Goal: Information Seeking & Learning: Learn about a topic

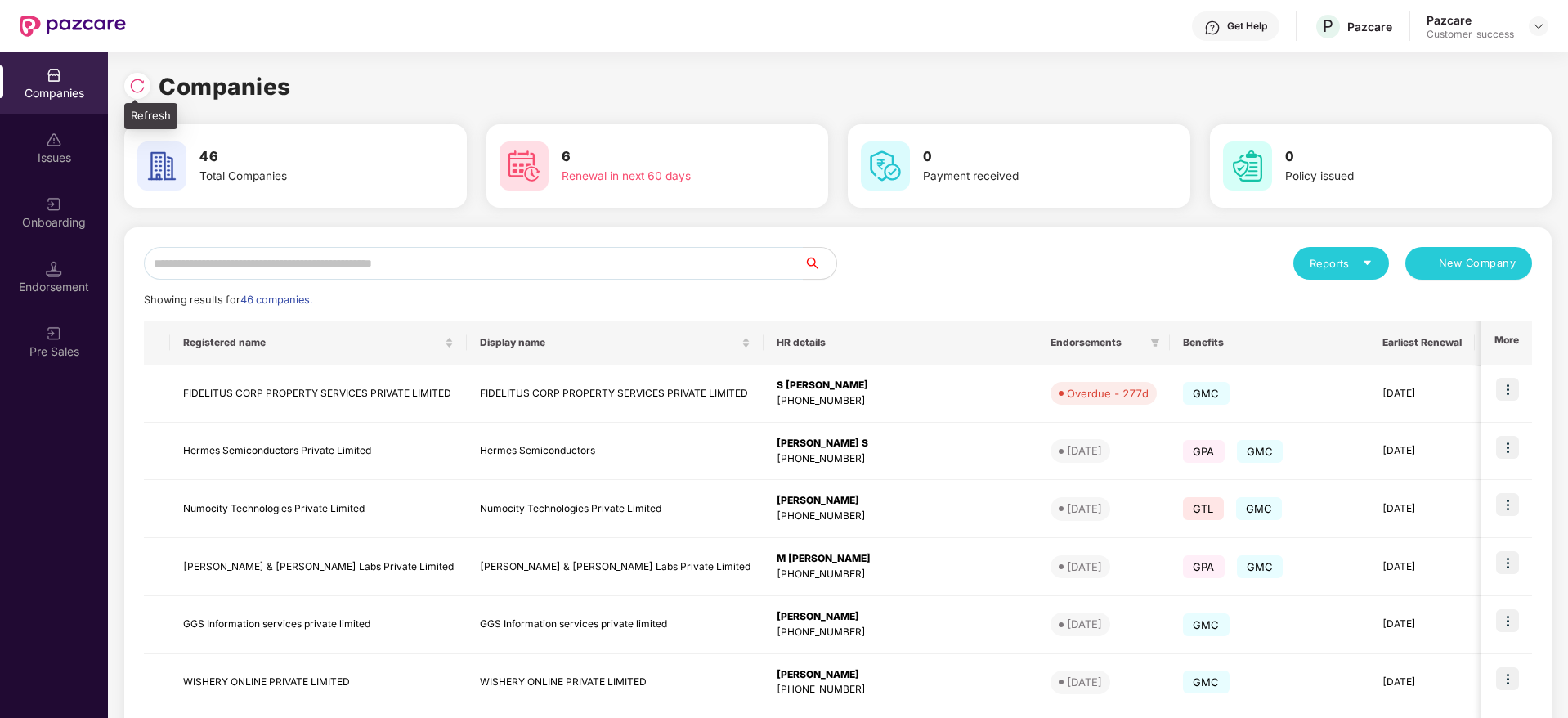
click at [144, 78] on img at bounding box center [137, 86] width 16 height 16
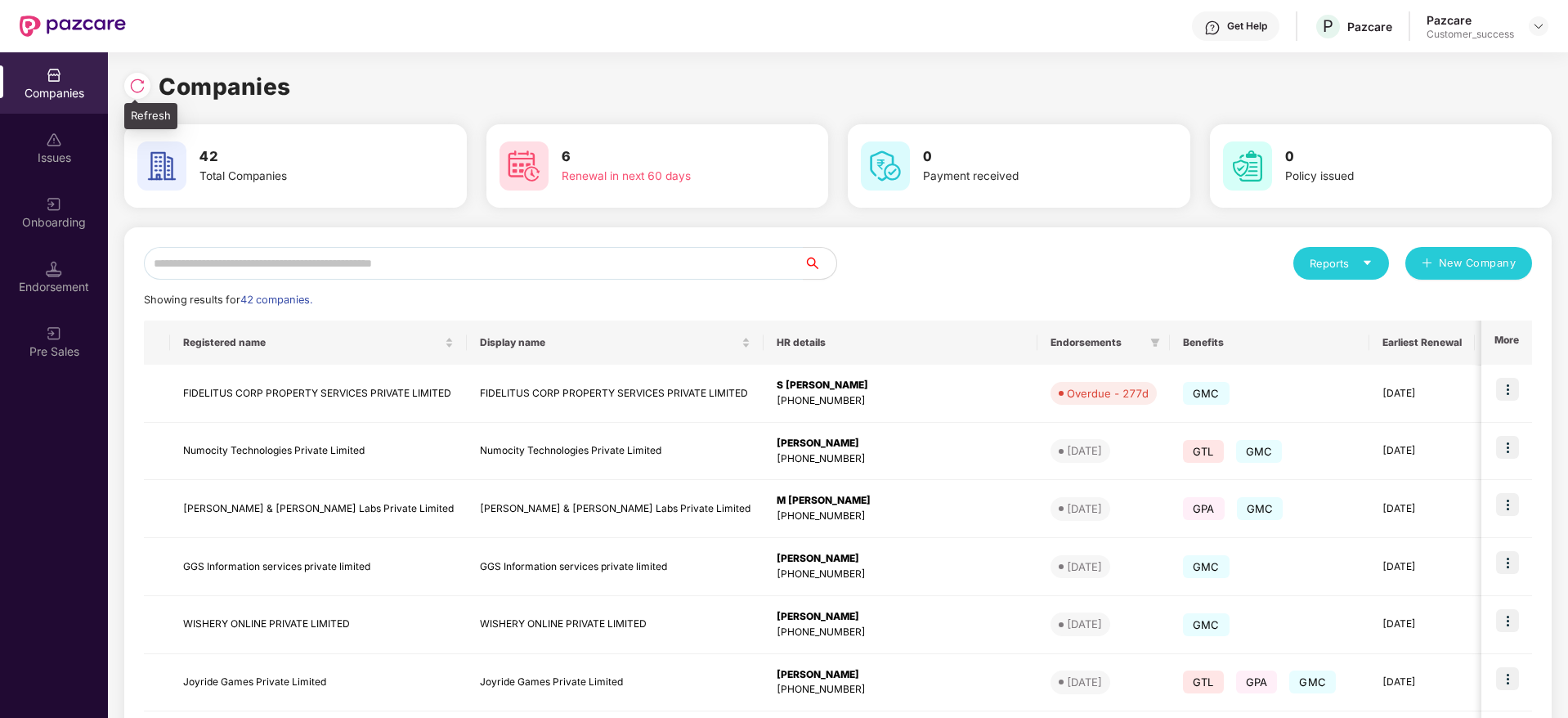
click at [144, 78] on img at bounding box center [137, 86] width 16 height 16
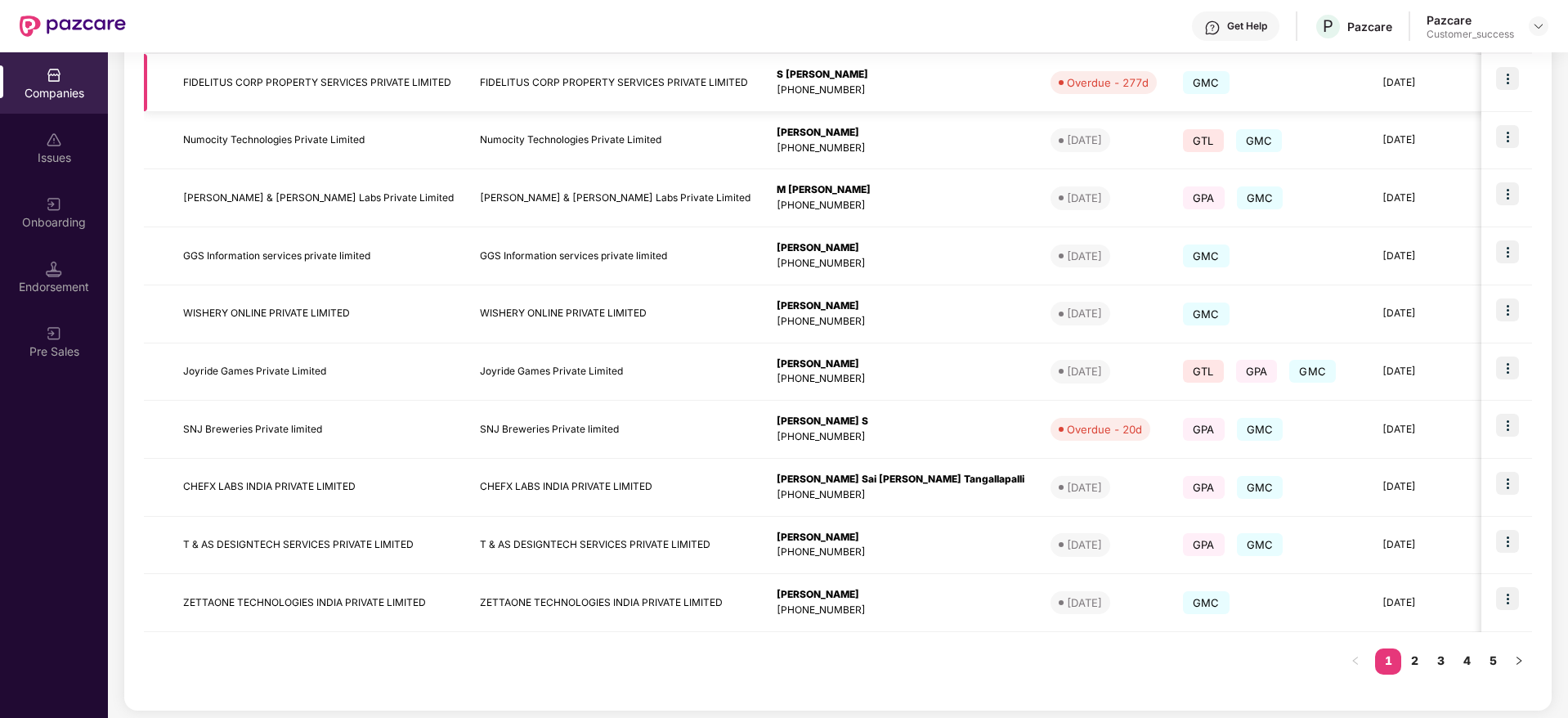
scroll to position [317, 0]
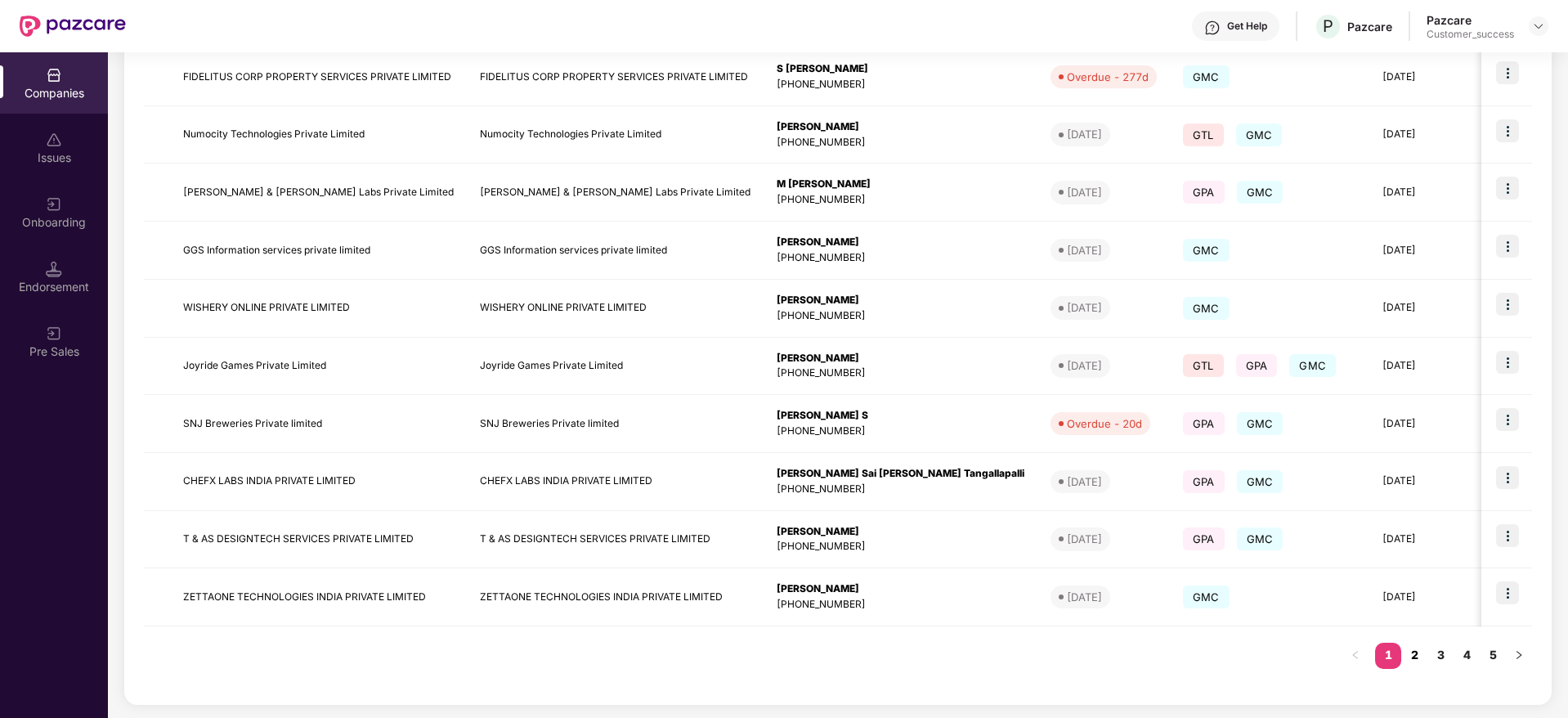
click at [1417, 657] on link "2" at bounding box center [1414, 654] width 26 height 25
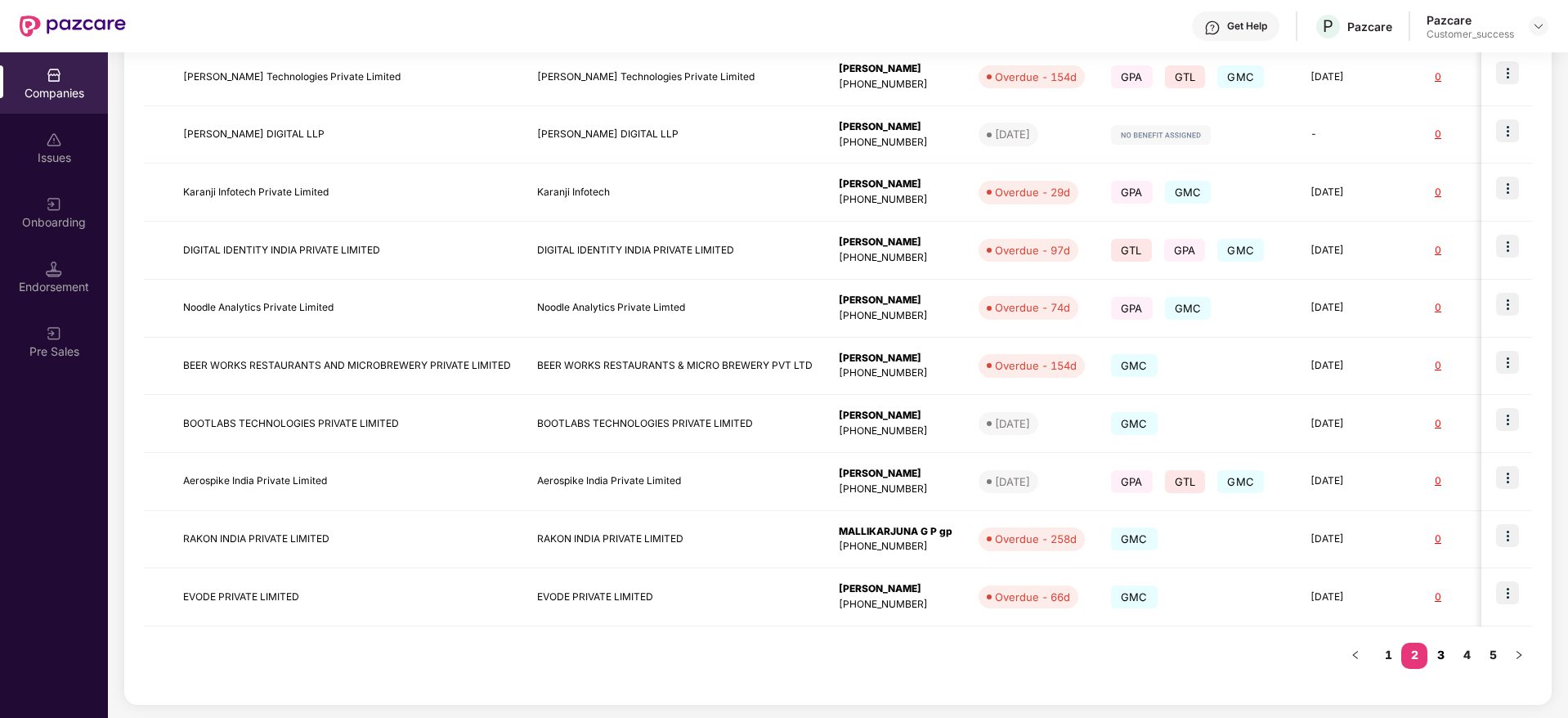
click at [1434, 654] on link "3" at bounding box center [1440, 654] width 26 height 25
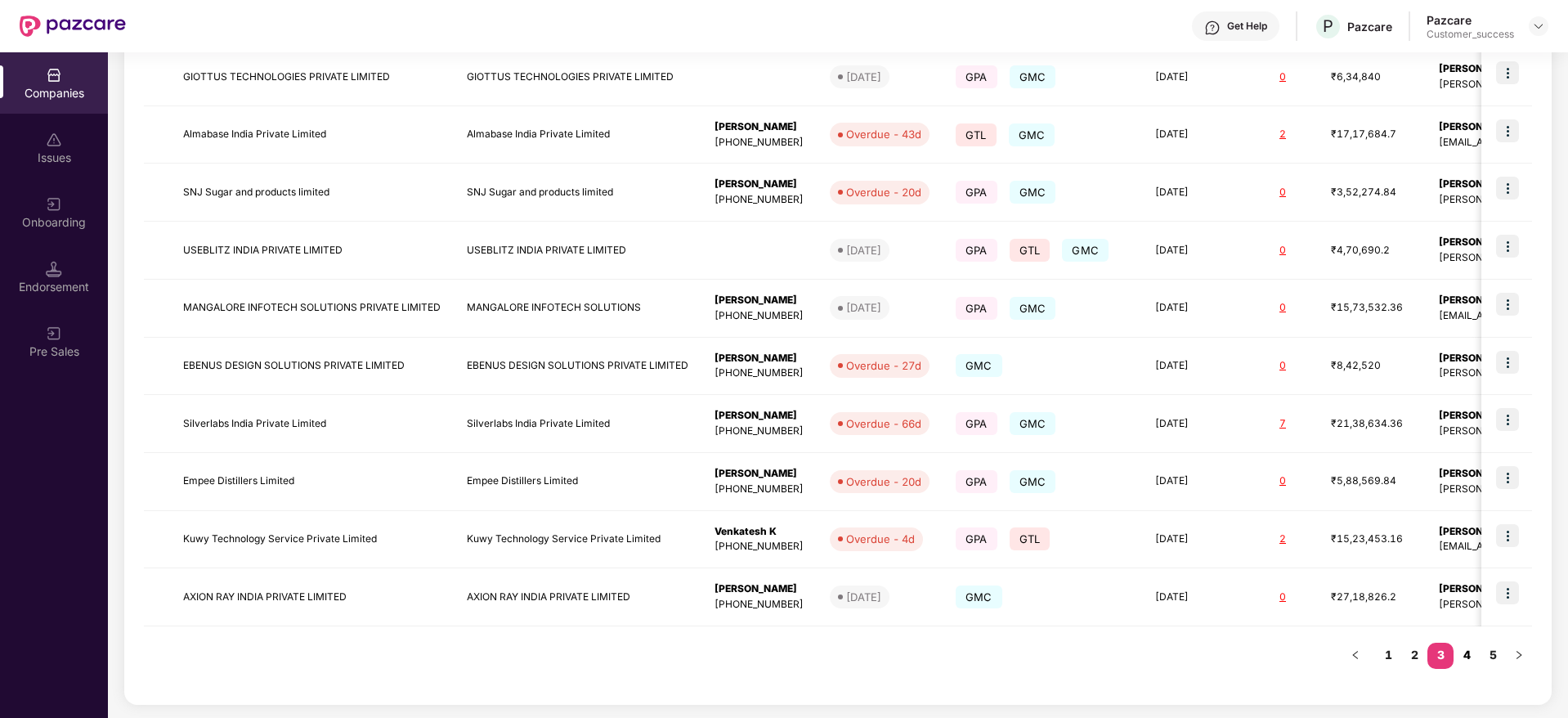
click at [1464, 650] on link "4" at bounding box center [1465, 654] width 26 height 25
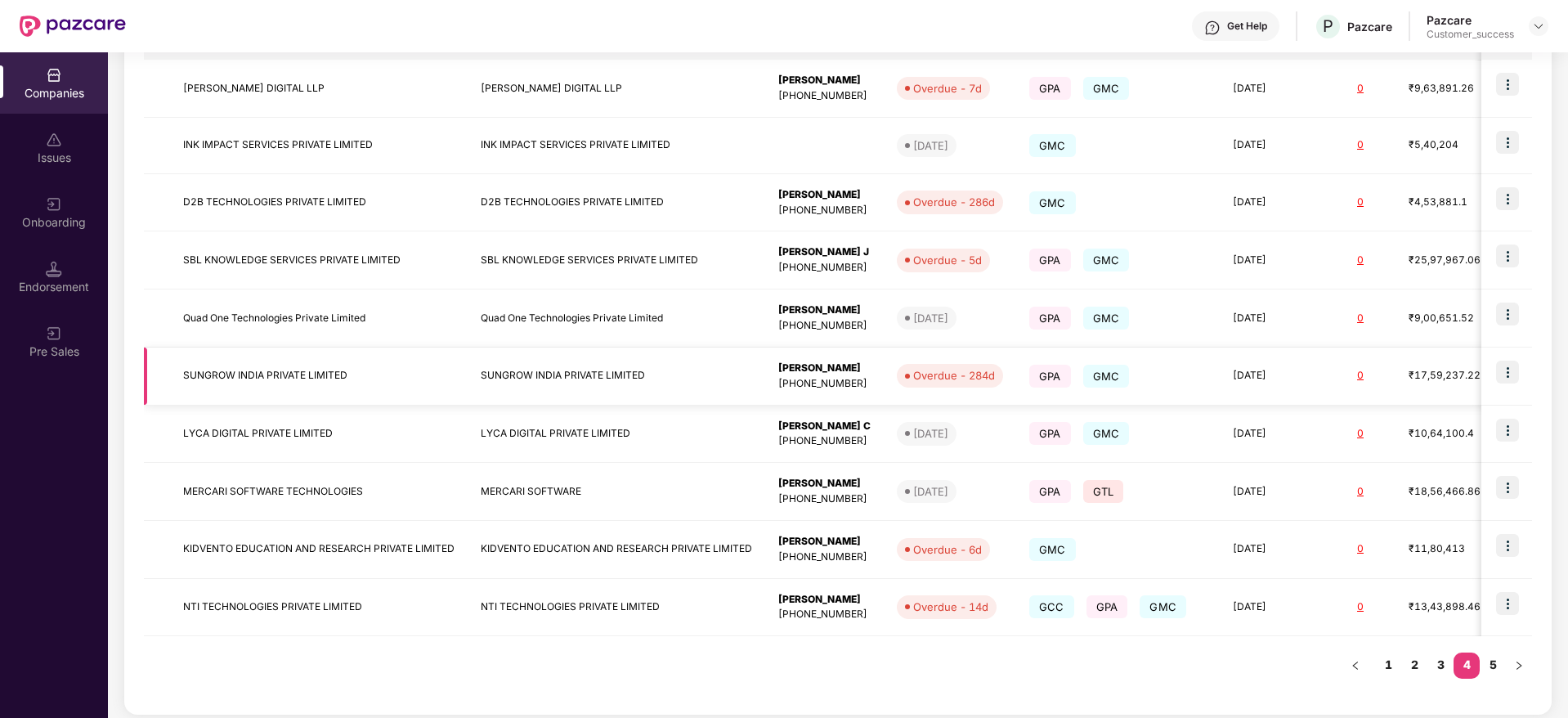
scroll to position [315, 0]
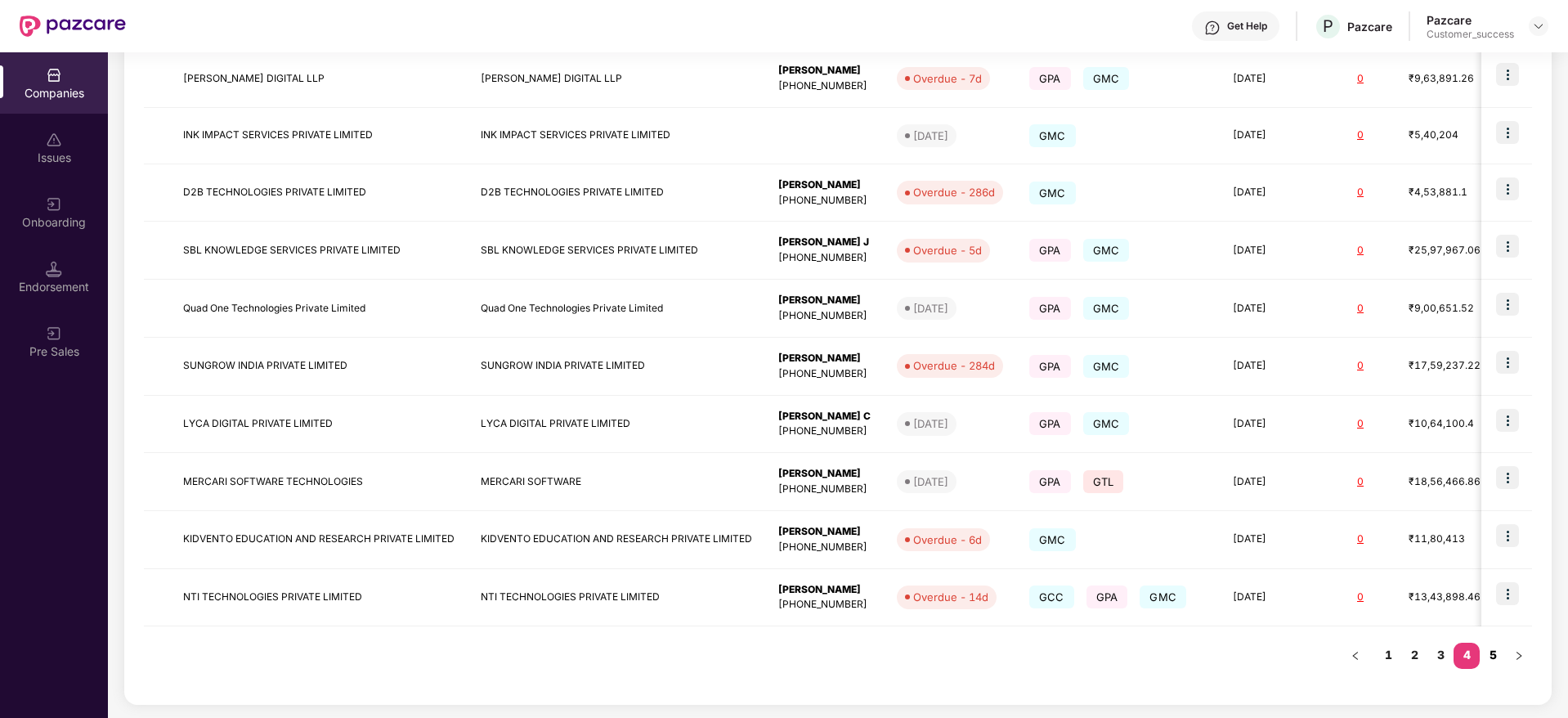
click at [1495, 654] on link "5" at bounding box center [1492, 654] width 26 height 25
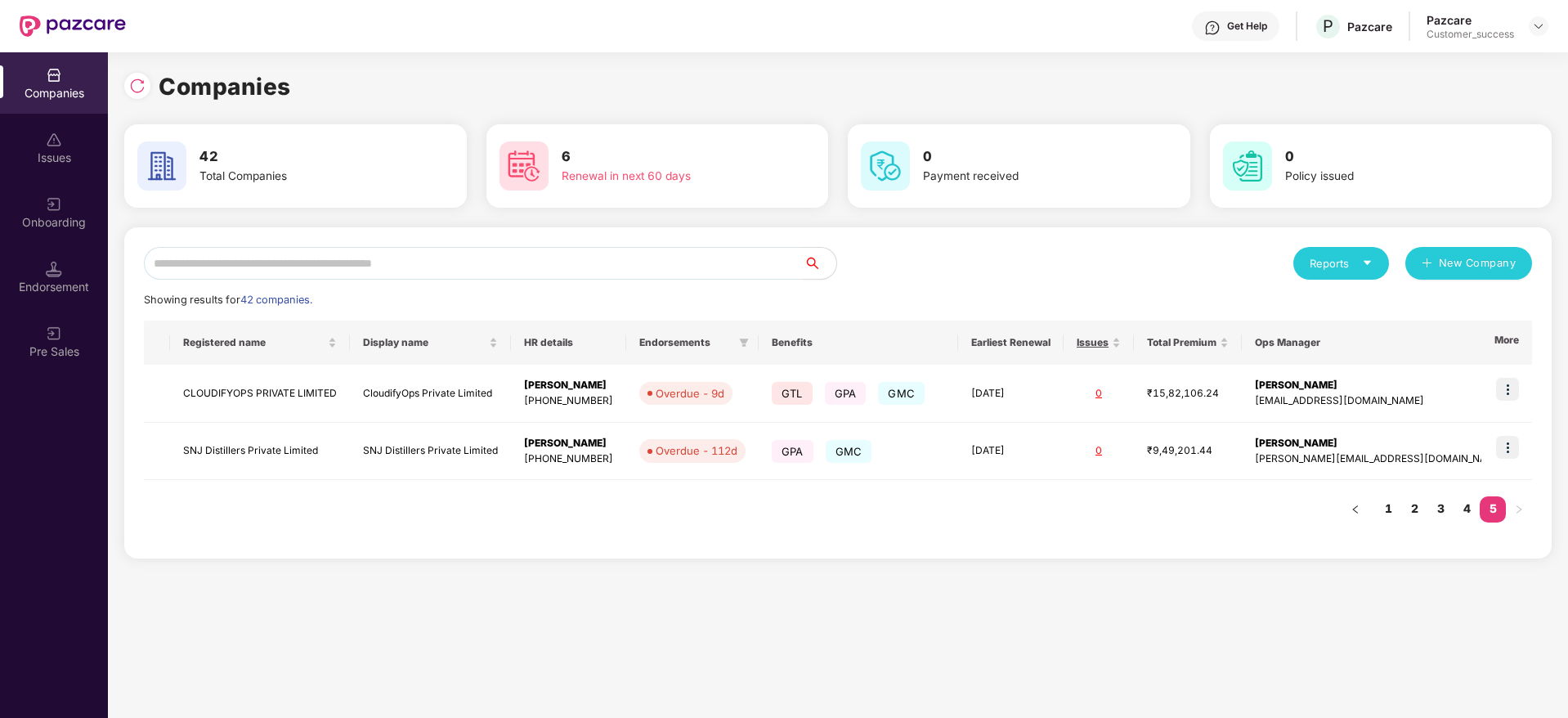
scroll to position [0, 0]
click at [1464, 507] on link "4" at bounding box center [1465, 508] width 26 height 25
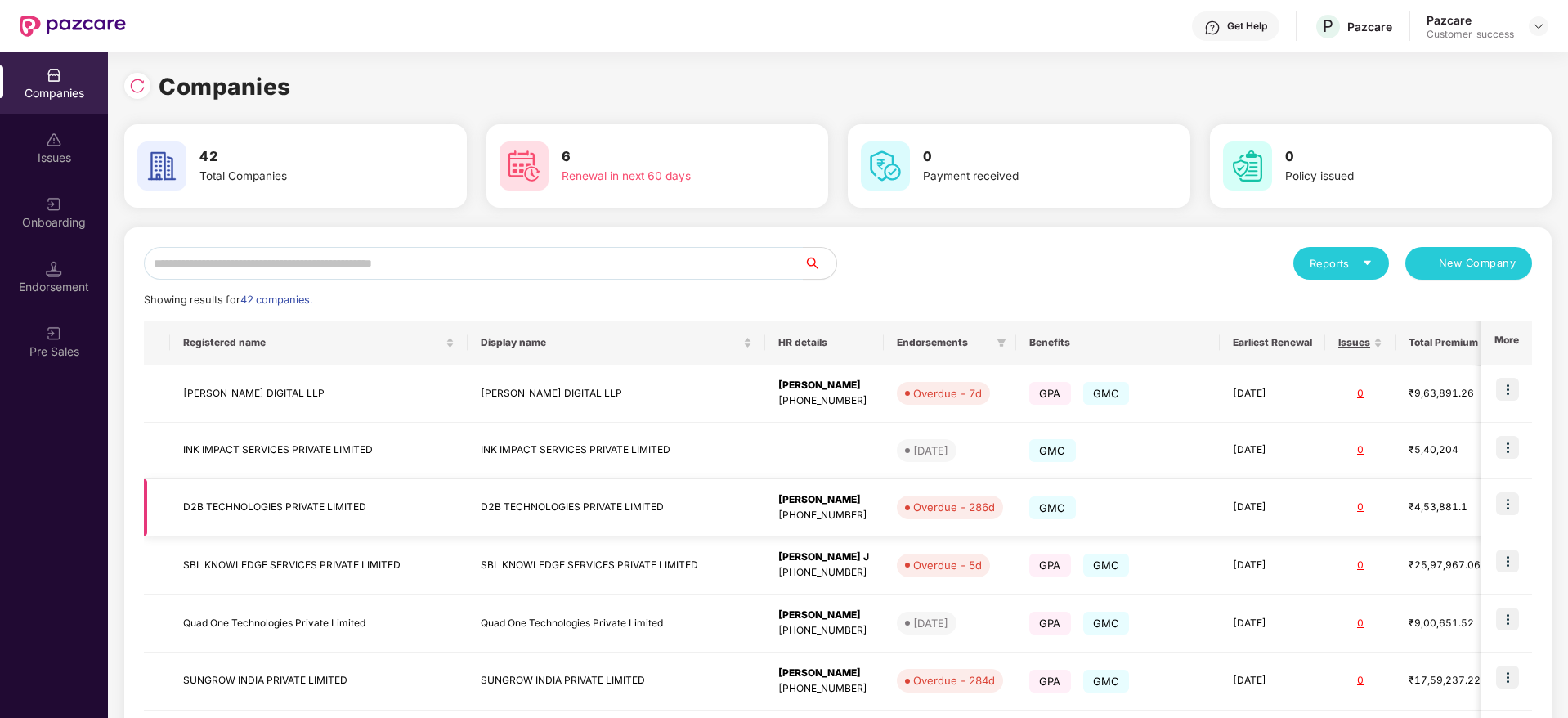
scroll to position [315, 0]
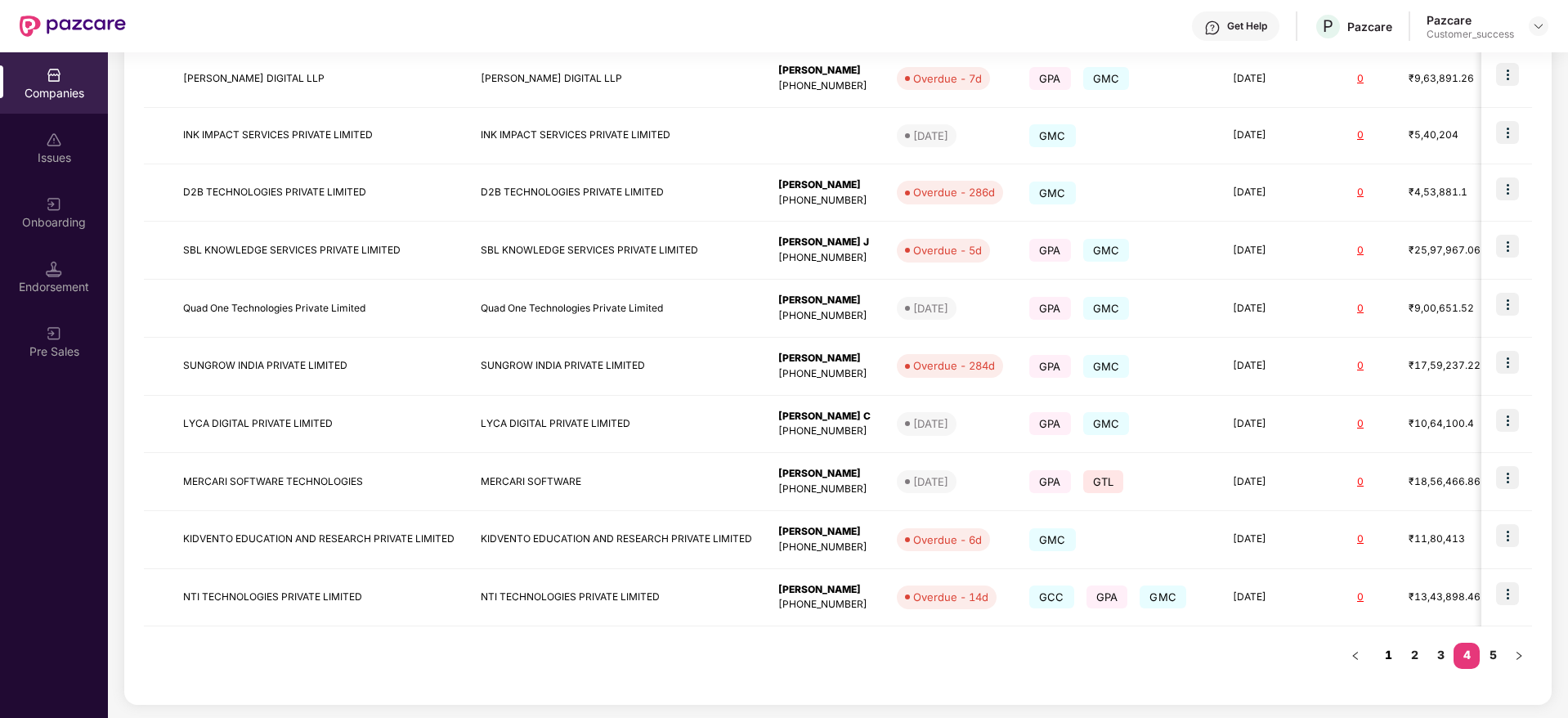
click at [1387, 654] on link "1" at bounding box center [1387, 654] width 26 height 25
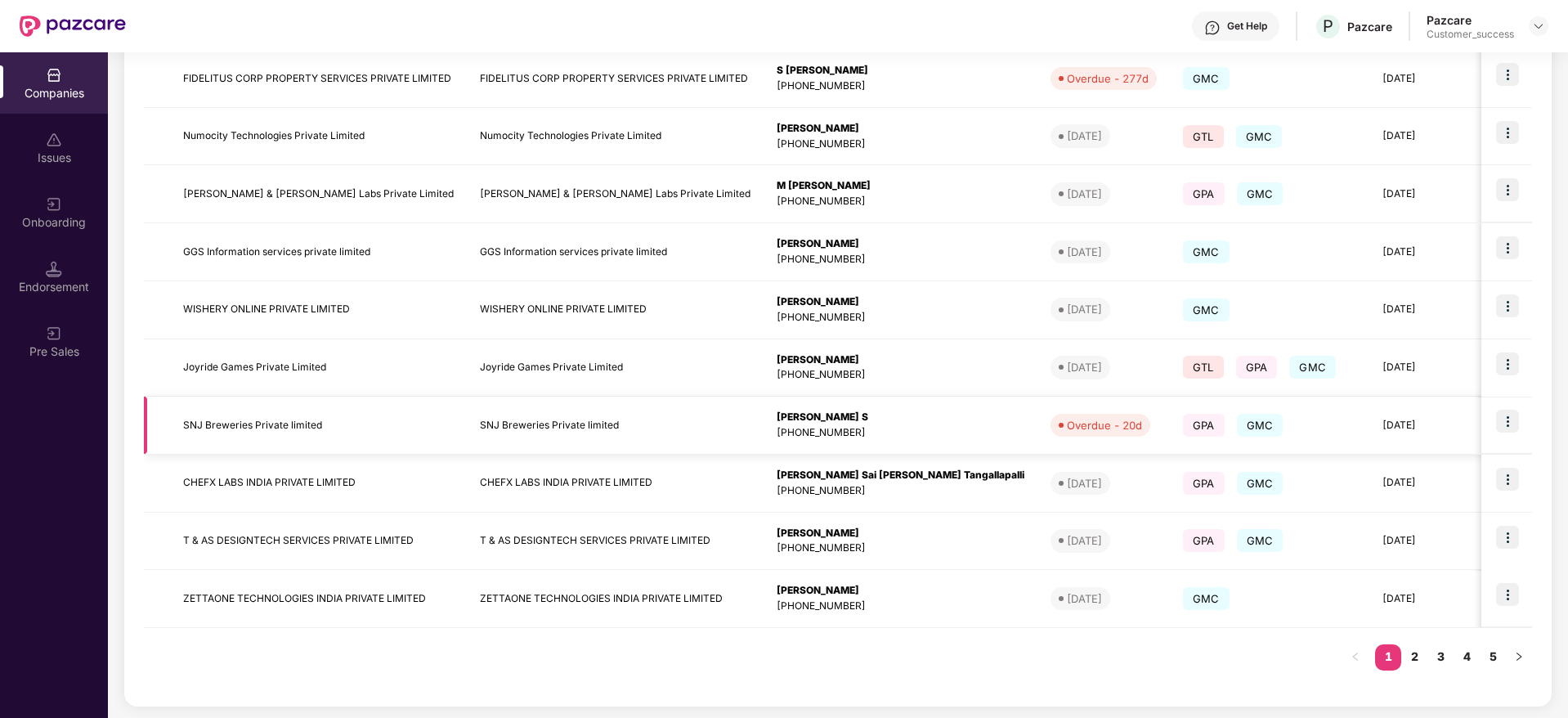
scroll to position [0, 0]
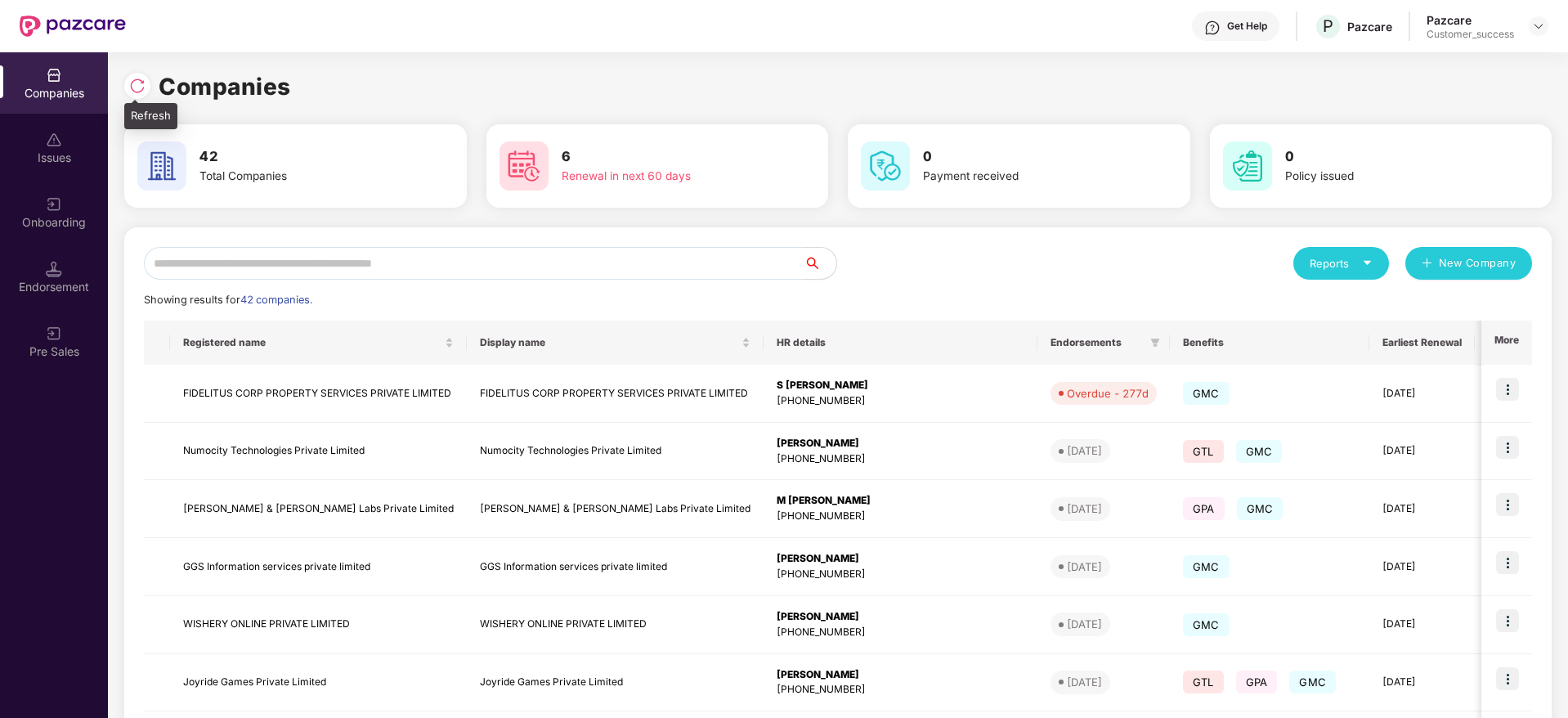
click at [142, 86] on img at bounding box center [137, 86] width 16 height 16
click at [122, 78] on div "Companies 42 Total Companies 6 Renewal in next 60 days 0 Payment received 0 Pol…" at bounding box center [838, 385] width 1460 height 665
click at [141, 86] on img at bounding box center [137, 86] width 16 height 16
click at [531, 256] on input "text" at bounding box center [474, 263] width 660 height 33
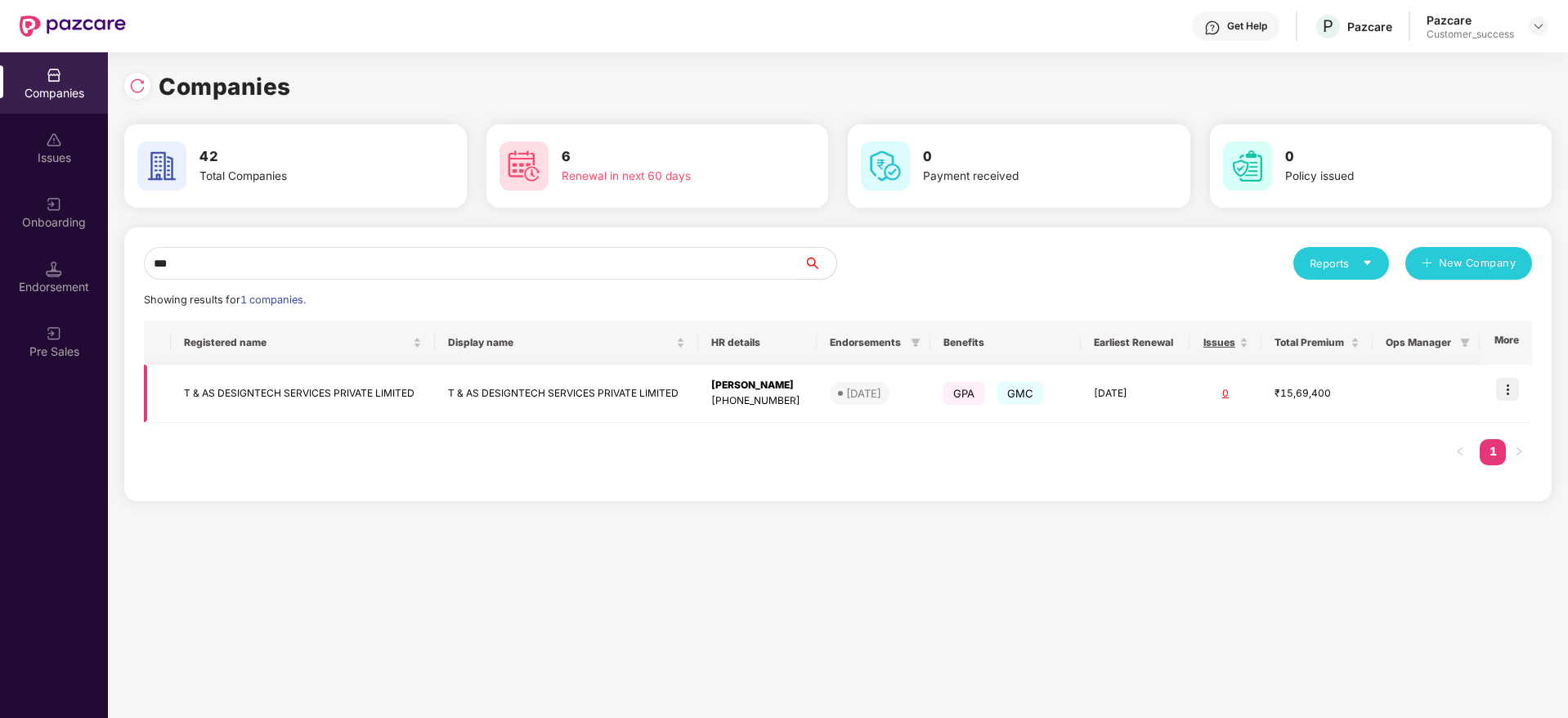
type input "***"
click at [1510, 382] on img at bounding box center [1506, 389] width 23 height 23
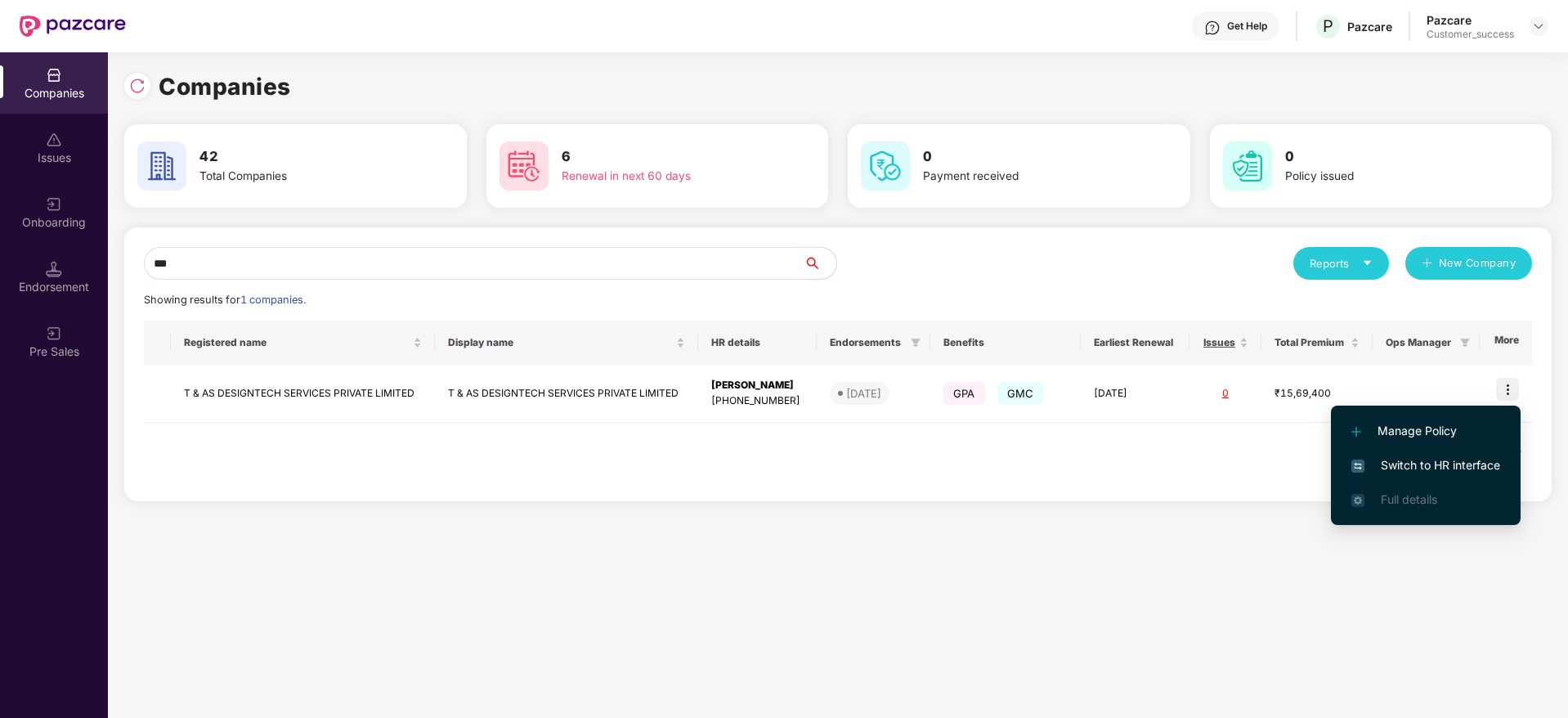
click at [1436, 473] on span "Switch to HR interface" at bounding box center [1426, 466] width 149 height 18
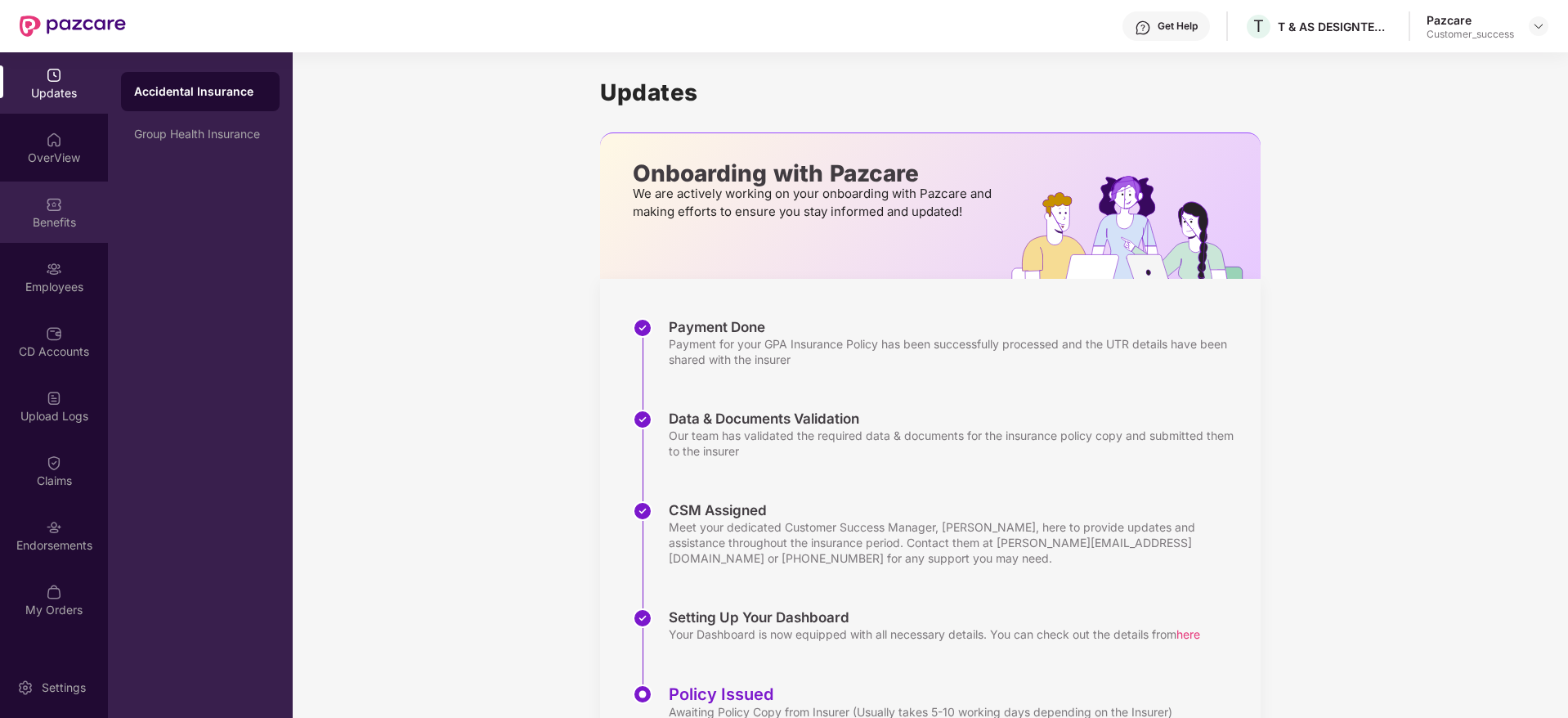
click at [39, 220] on div "Benefits" at bounding box center [54, 222] width 108 height 16
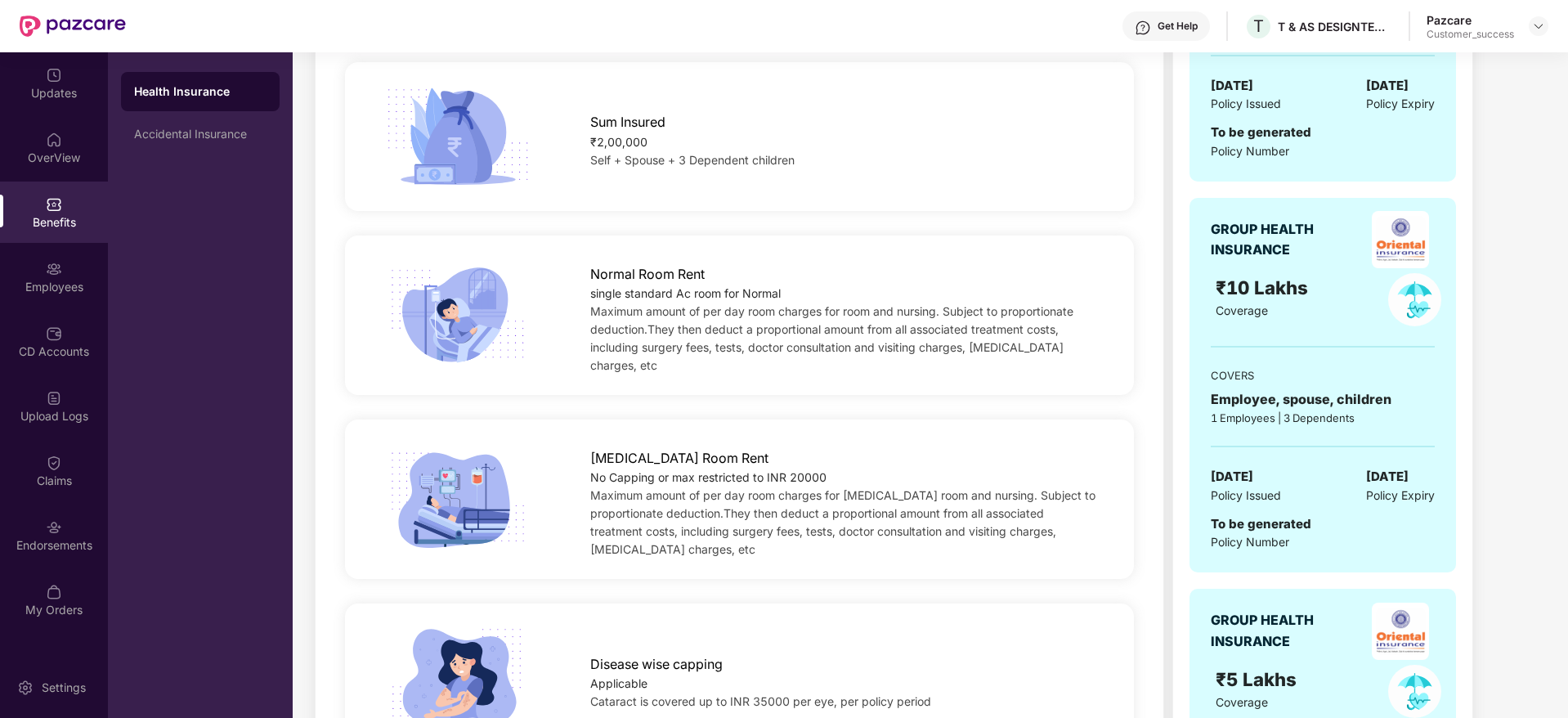
scroll to position [424, 0]
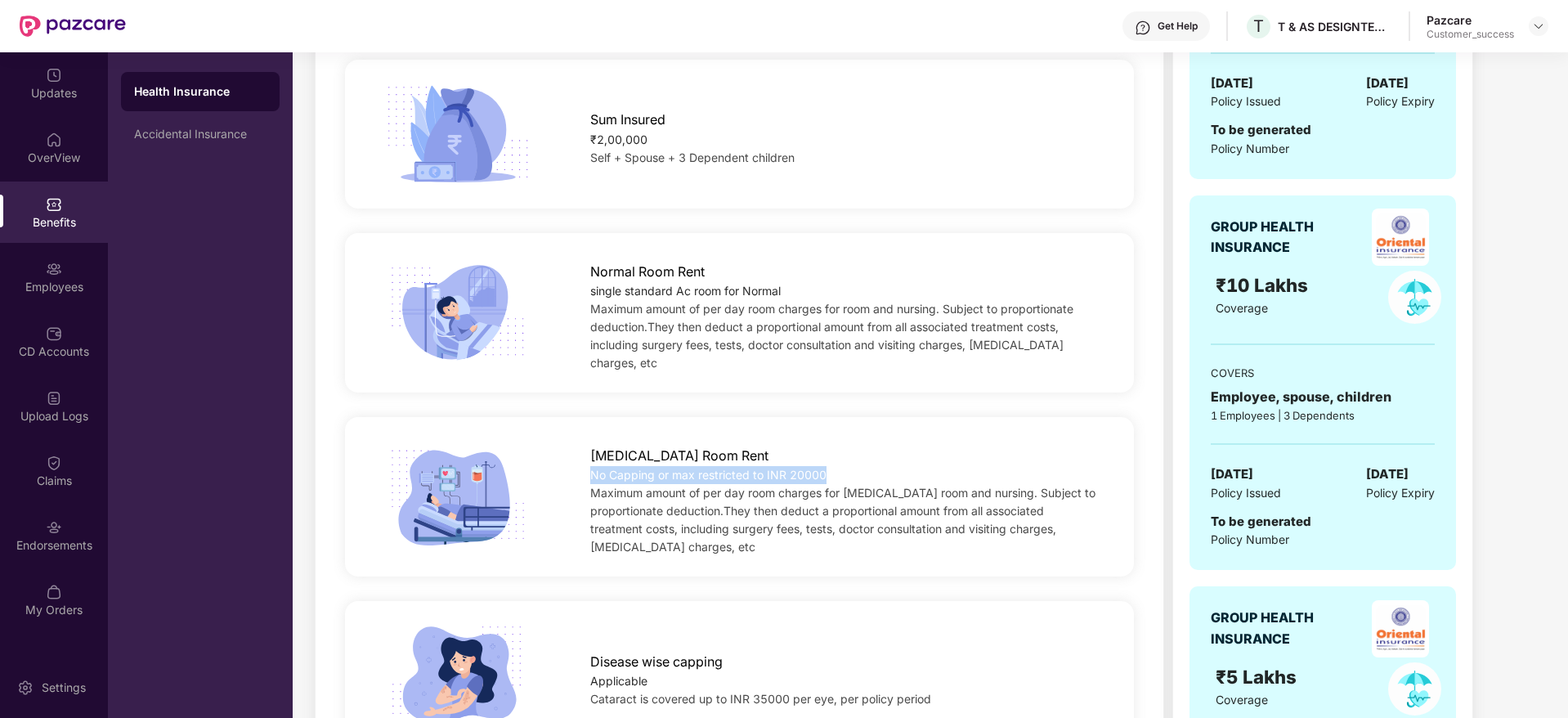
drag, startPoint x: 592, startPoint y: 470, endPoint x: 835, endPoint y: 466, distance: 243.0
click at [835, 466] on div "No Capping or max restricted to INR 20000" at bounding box center [844, 475] width 508 height 18
copy div "No Capping or max restricted to INR 20000"
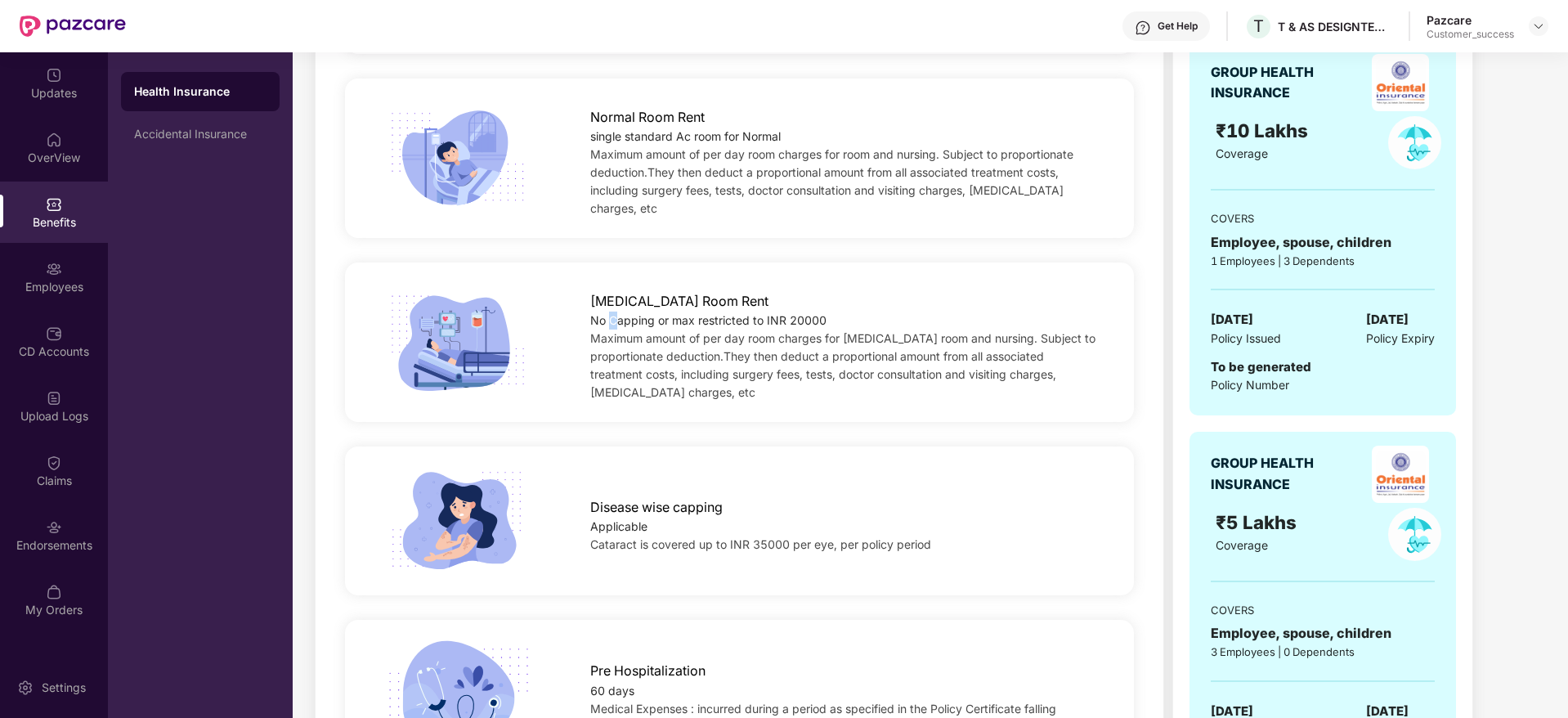
scroll to position [581, 0]
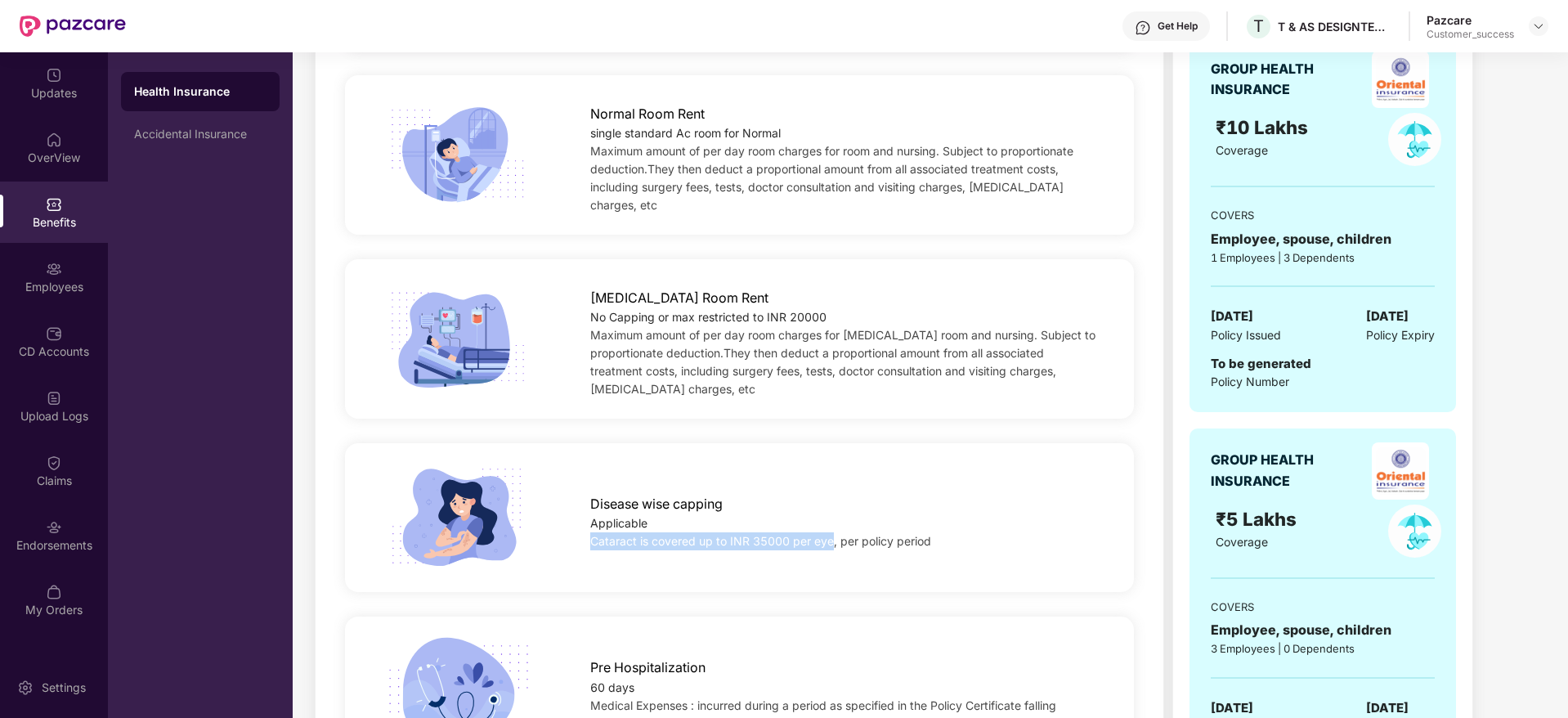
drag, startPoint x: 594, startPoint y: 518, endPoint x: 828, endPoint y: 522, distance: 234.0
click at [828, 534] on span "Cataract is covered up to INR 35000 per eye, per policy period" at bounding box center [760, 540] width 341 height 14
copy span "Cataract is covered up to INR 35000 per eye"
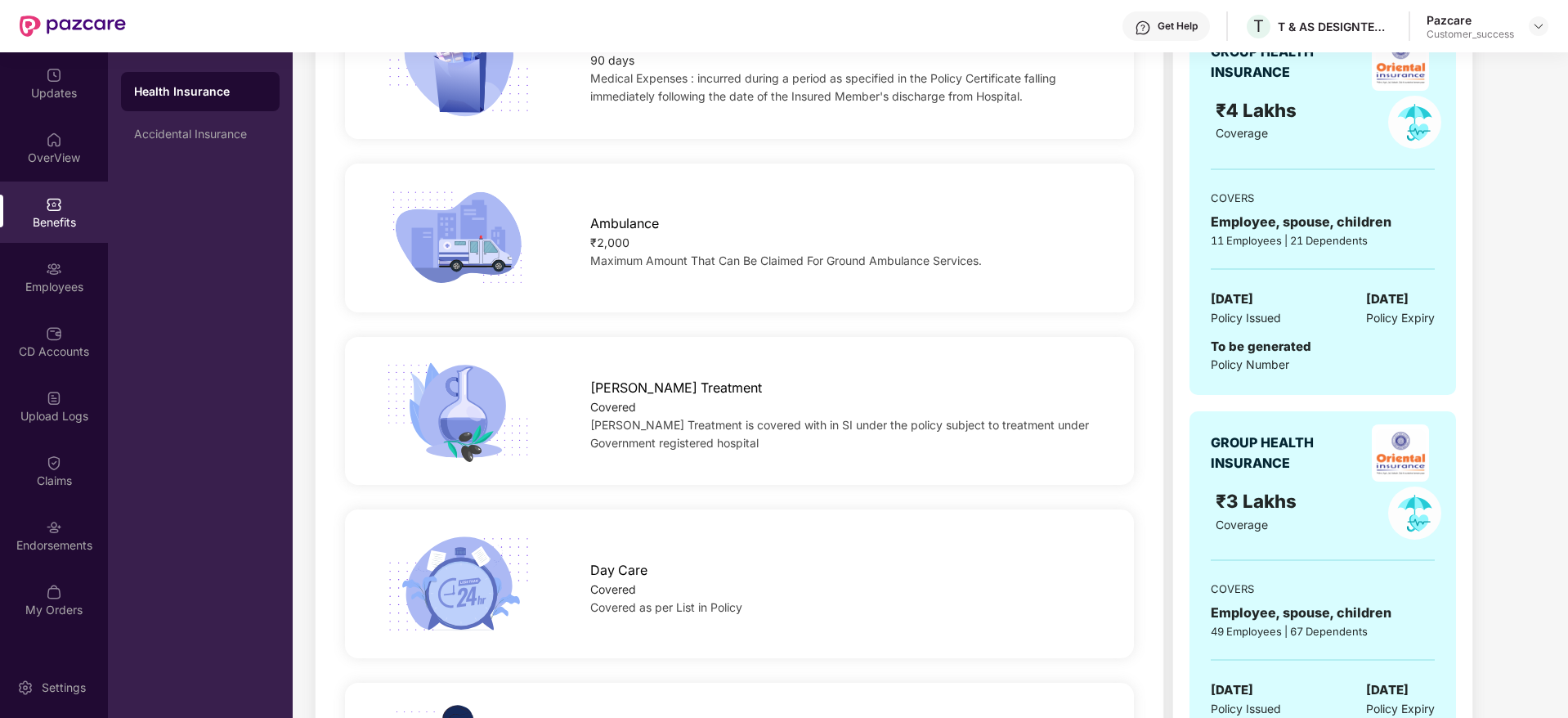
scroll to position [2777, 0]
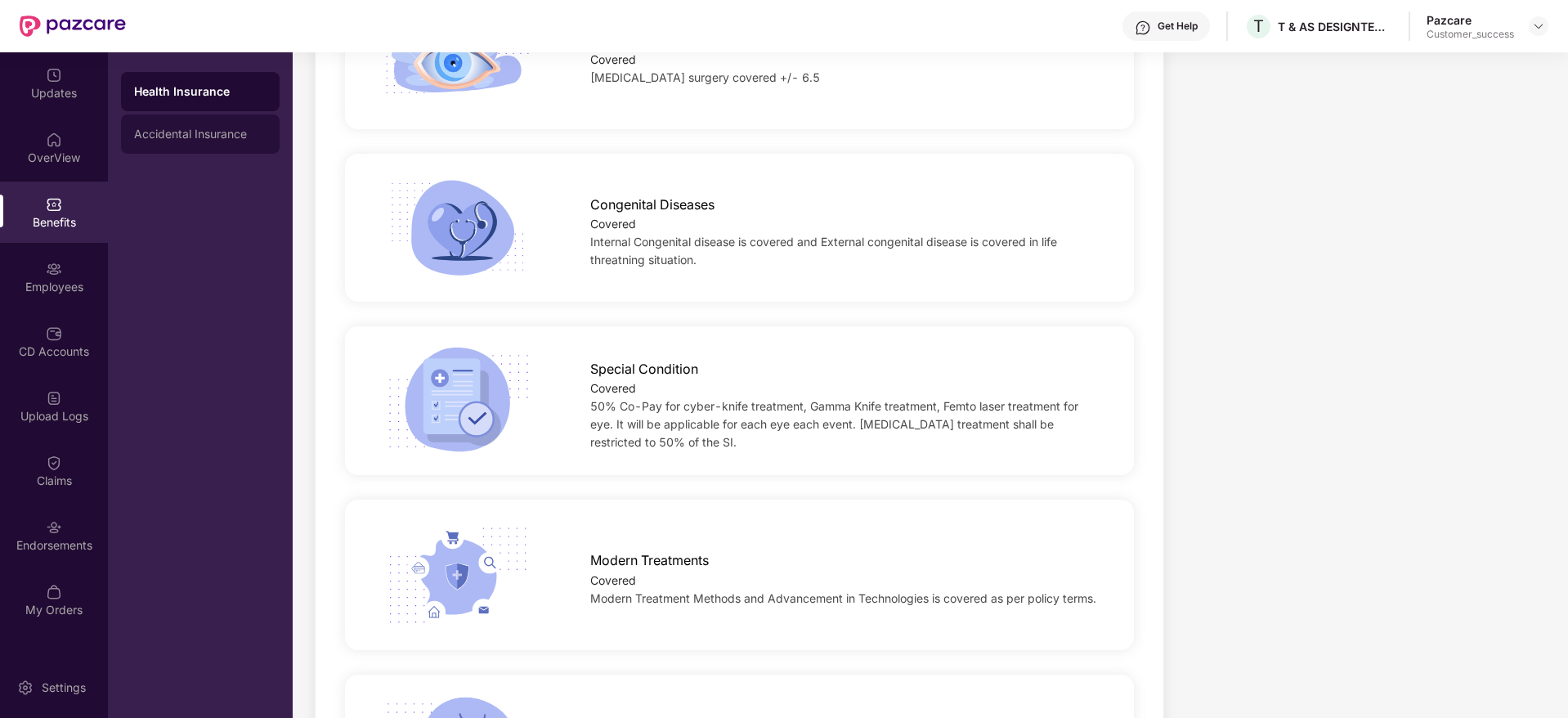
click at [195, 114] on div "Accidental Insurance" at bounding box center [200, 133] width 159 height 39
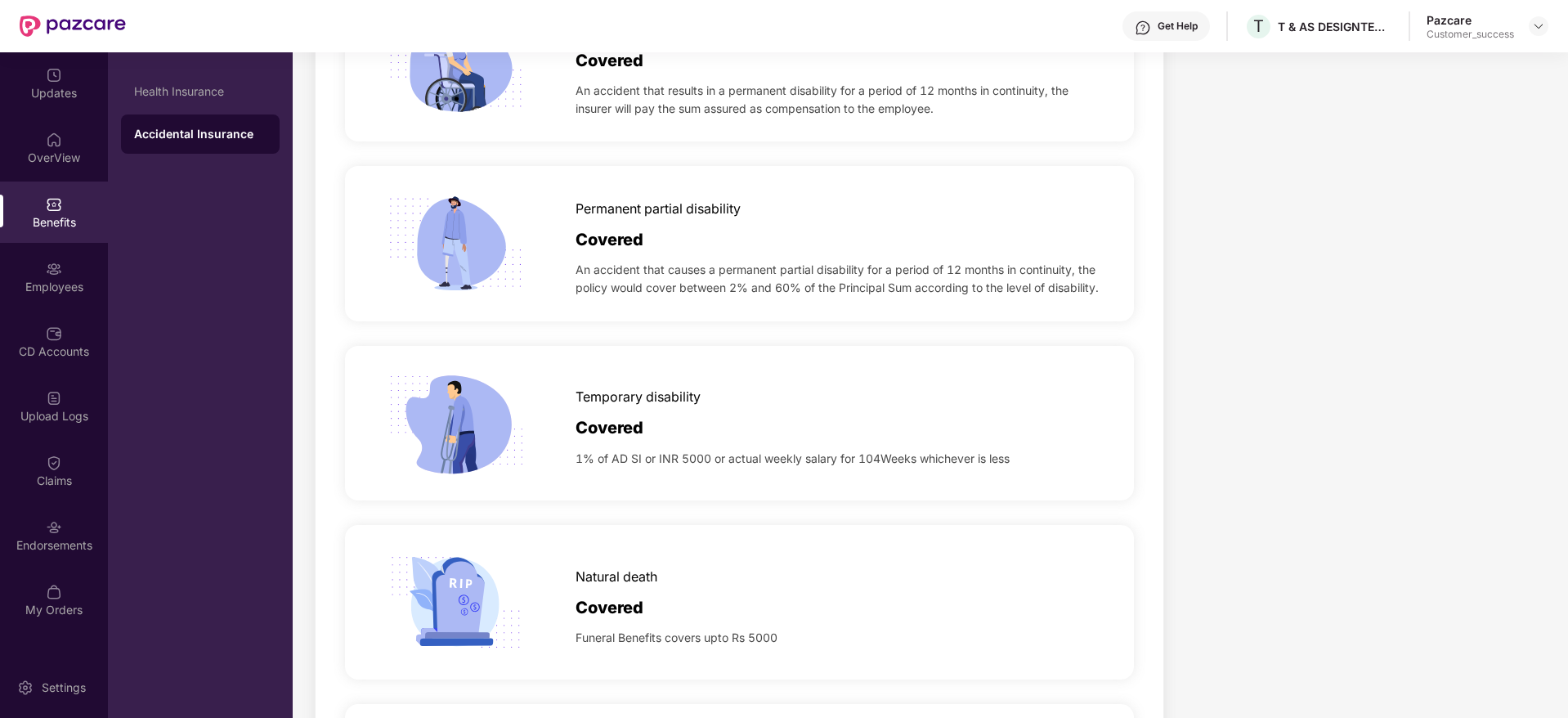
scroll to position [598, 0]
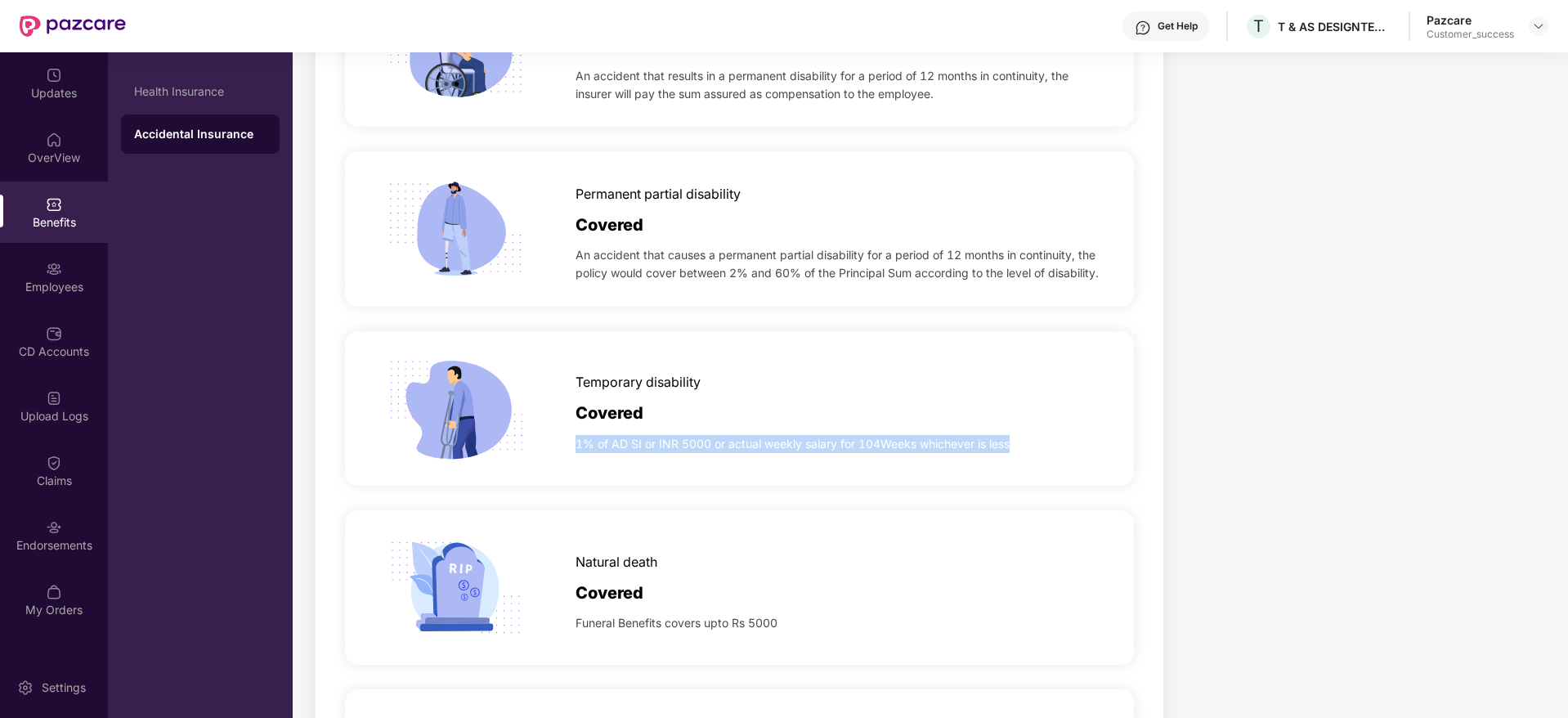
drag, startPoint x: 575, startPoint y: 446, endPoint x: 1013, endPoint y: 443, distance: 438.0
click at [1013, 443] on div "1% of AD SI or INR 5000 or actual weekly salary for 104Weeks whichever is less" at bounding box center [838, 439] width 525 height 26
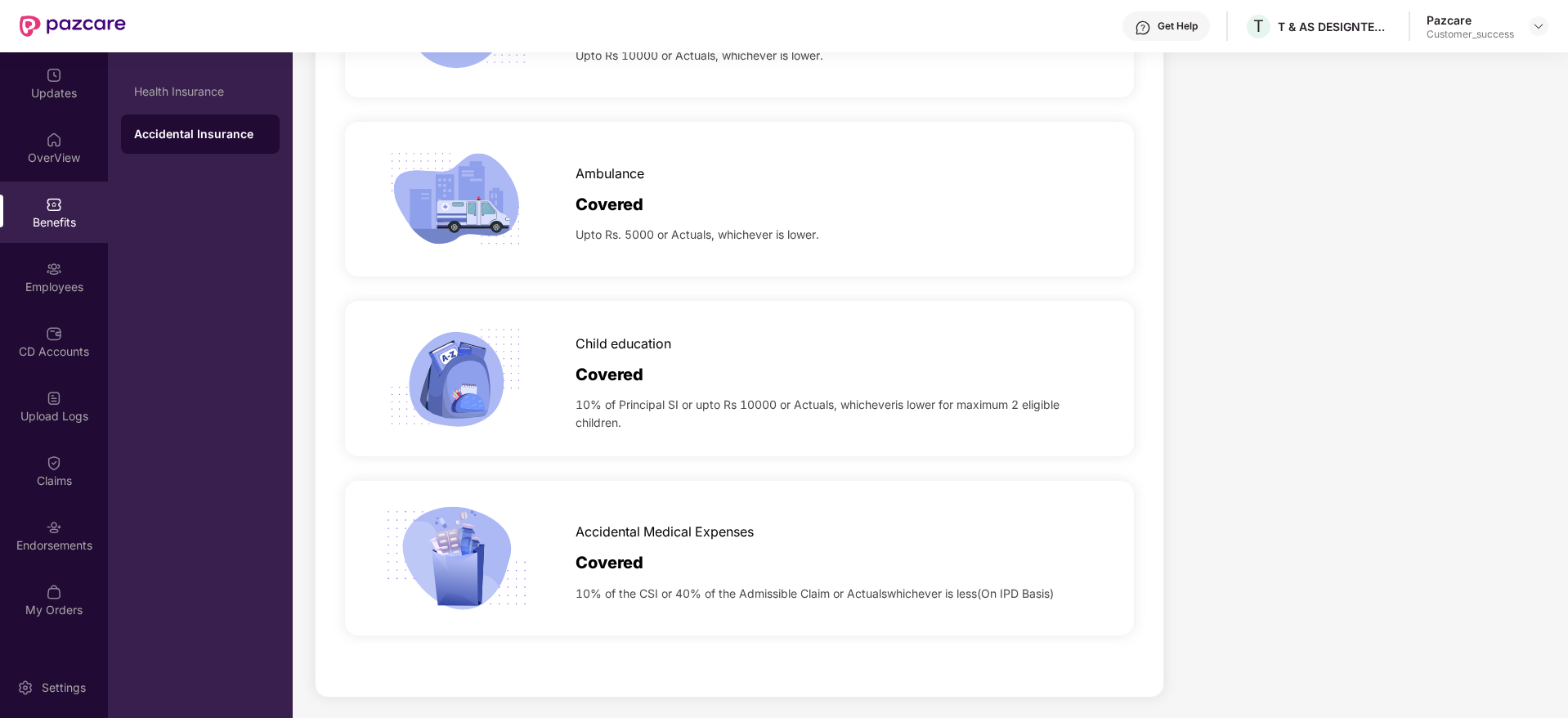
scroll to position [1531, 0]
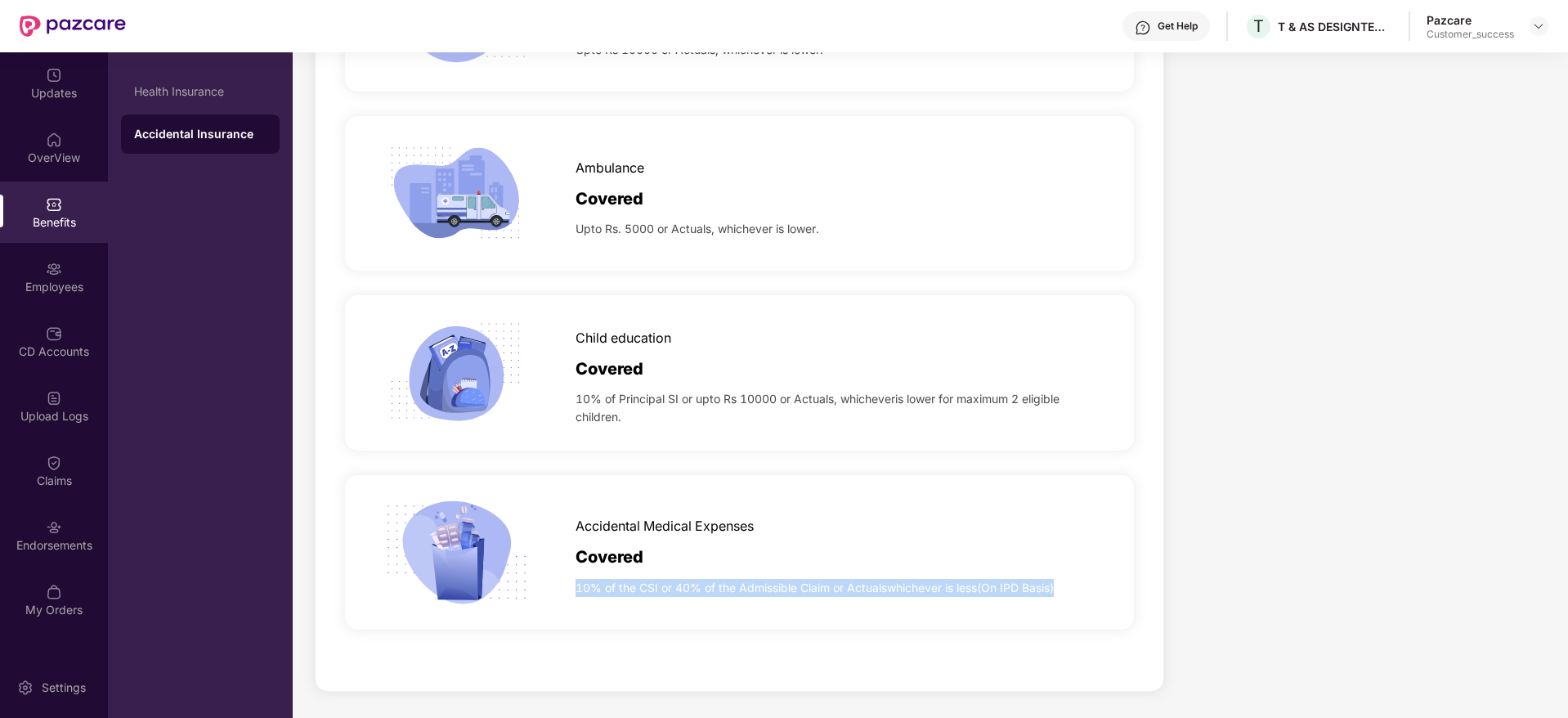
drag, startPoint x: 578, startPoint y: 587, endPoint x: 1073, endPoint y: 603, distance: 495.3
click at [1073, 603] on div "Accidental Medical Expenses Covered 10% of the CSI or 40% of the Admissible Cla…" at bounding box center [739, 552] width 789 height 154
copy span "10% of the CSI or 40% of the Admissible Claim or Actualswhichever is less(On IP…"
click at [1054, 325] on div "Child education" at bounding box center [838, 334] width 525 height 29
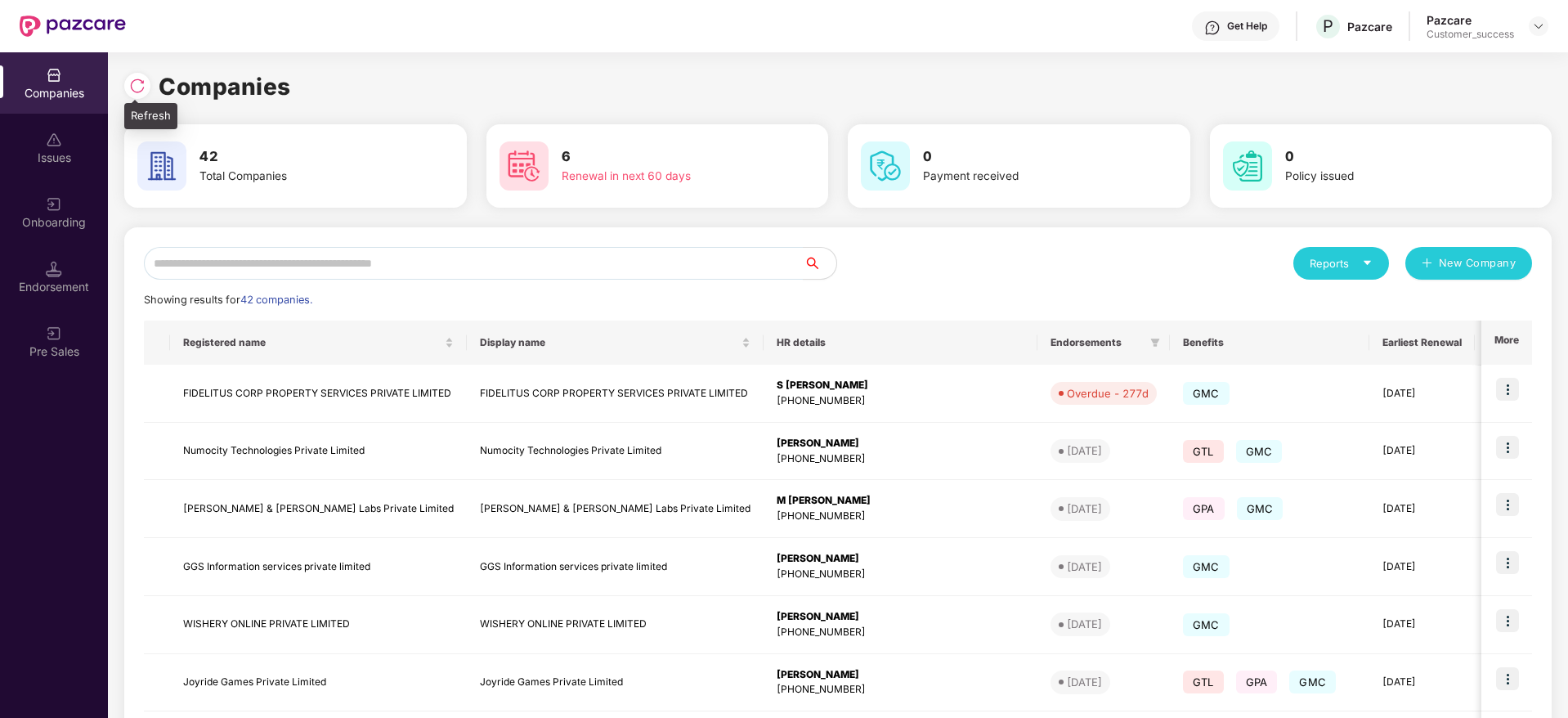
click at [136, 87] on img at bounding box center [137, 86] width 16 height 16
click at [448, 251] on input "text" at bounding box center [474, 263] width 660 height 33
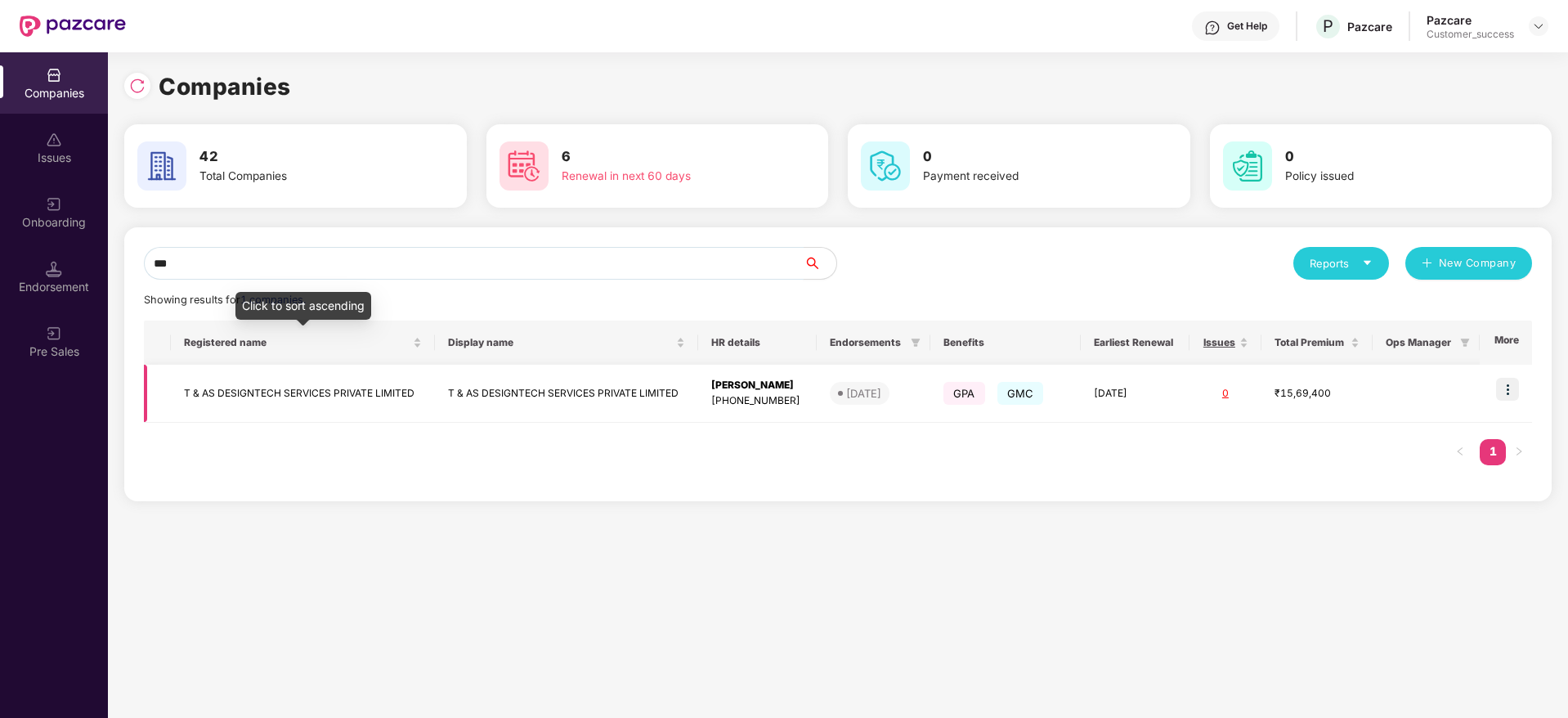
type input "***"
click at [290, 396] on td "T & AS DESIGNTECH SERVICES PRIVATE LIMITED" at bounding box center [302, 394] width 264 height 58
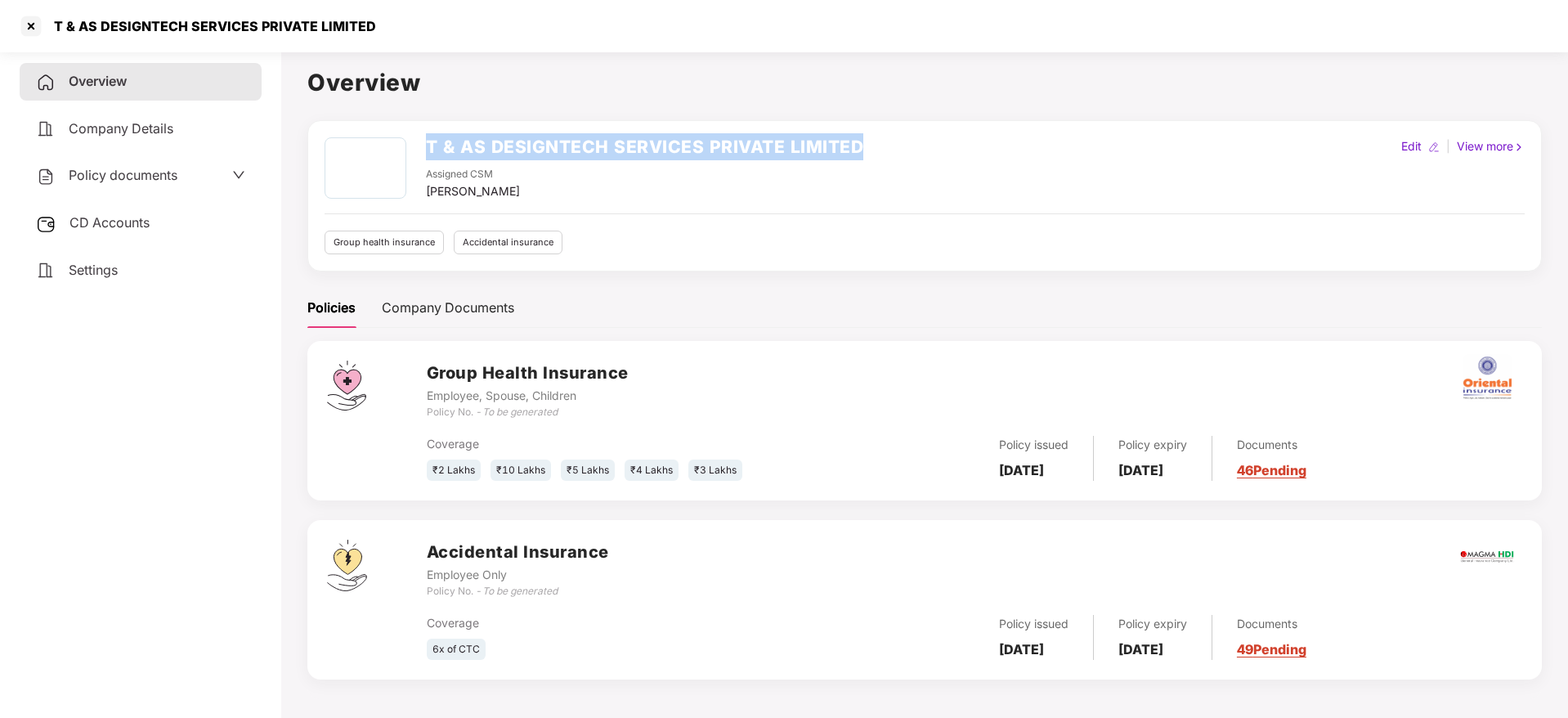
drag, startPoint x: 868, startPoint y: 140, endPoint x: 426, endPoint y: 145, distance: 442.0
click at [426, 145] on div "T & AS DESIGNTECH SERVICES PRIVATE LIMITED Assigned CSM [PERSON_NAME] M Edit | …" at bounding box center [925, 168] width 1200 height 63
copy h2 "T & AS DESIGNTECH SERVICES PRIVATE LIMITED"
click at [33, 22] on div at bounding box center [31, 25] width 26 height 26
